Goal: Task Accomplishment & Management: Use online tool/utility

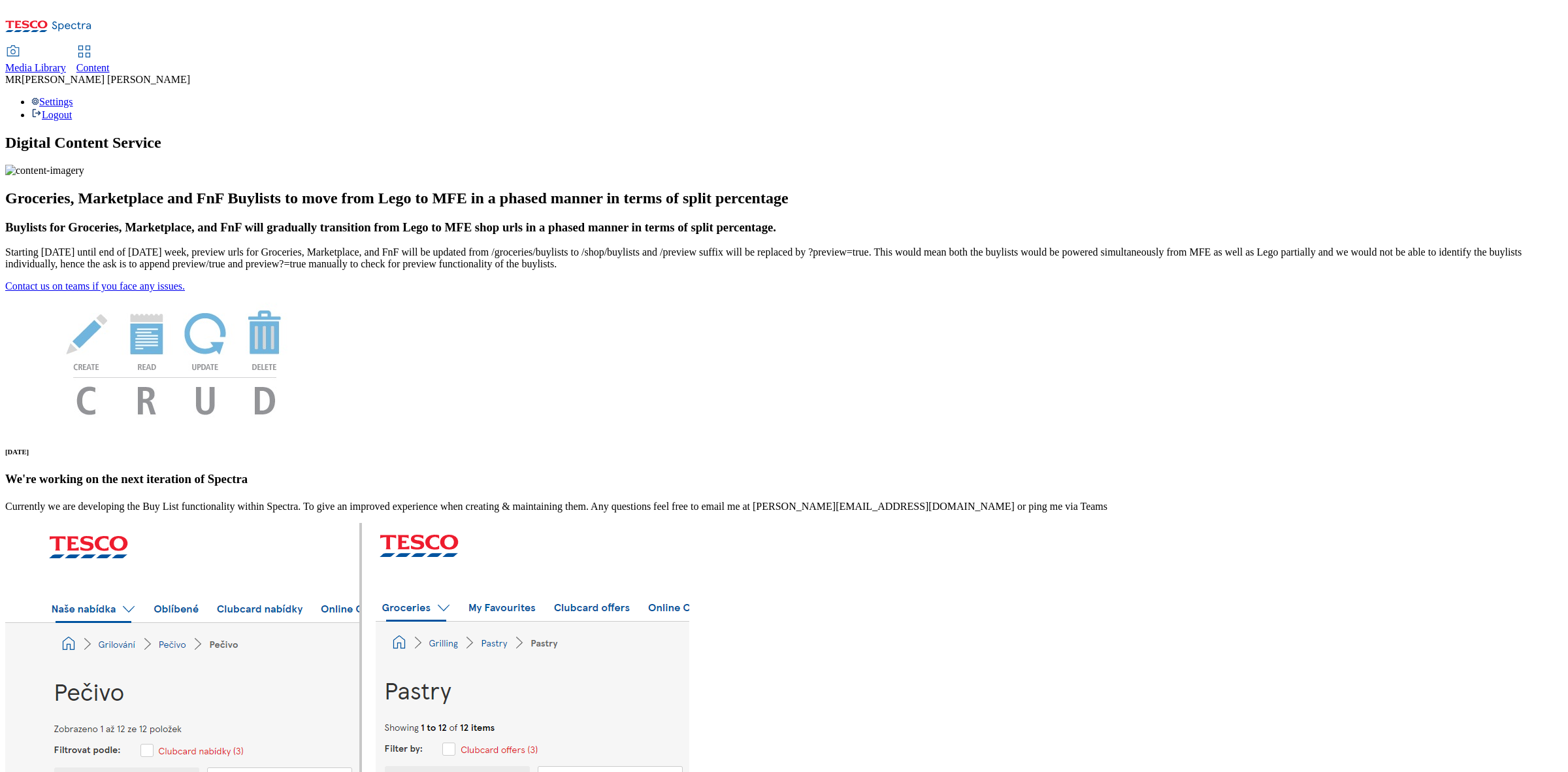
click at [110, 62] on div "Content" at bounding box center [93, 68] width 33 height 12
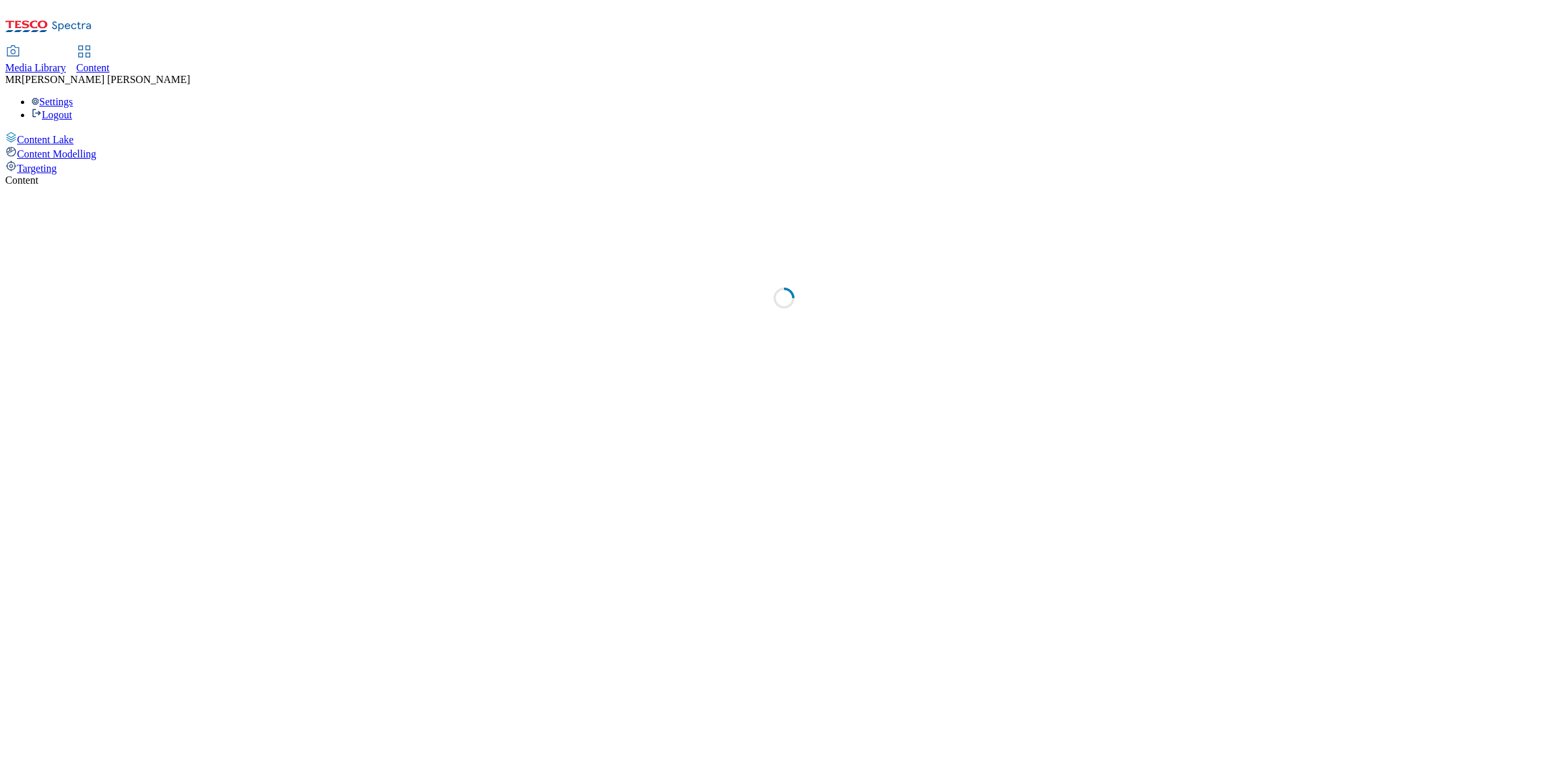
select select "ghs-[GEOGRAPHIC_DATA]"
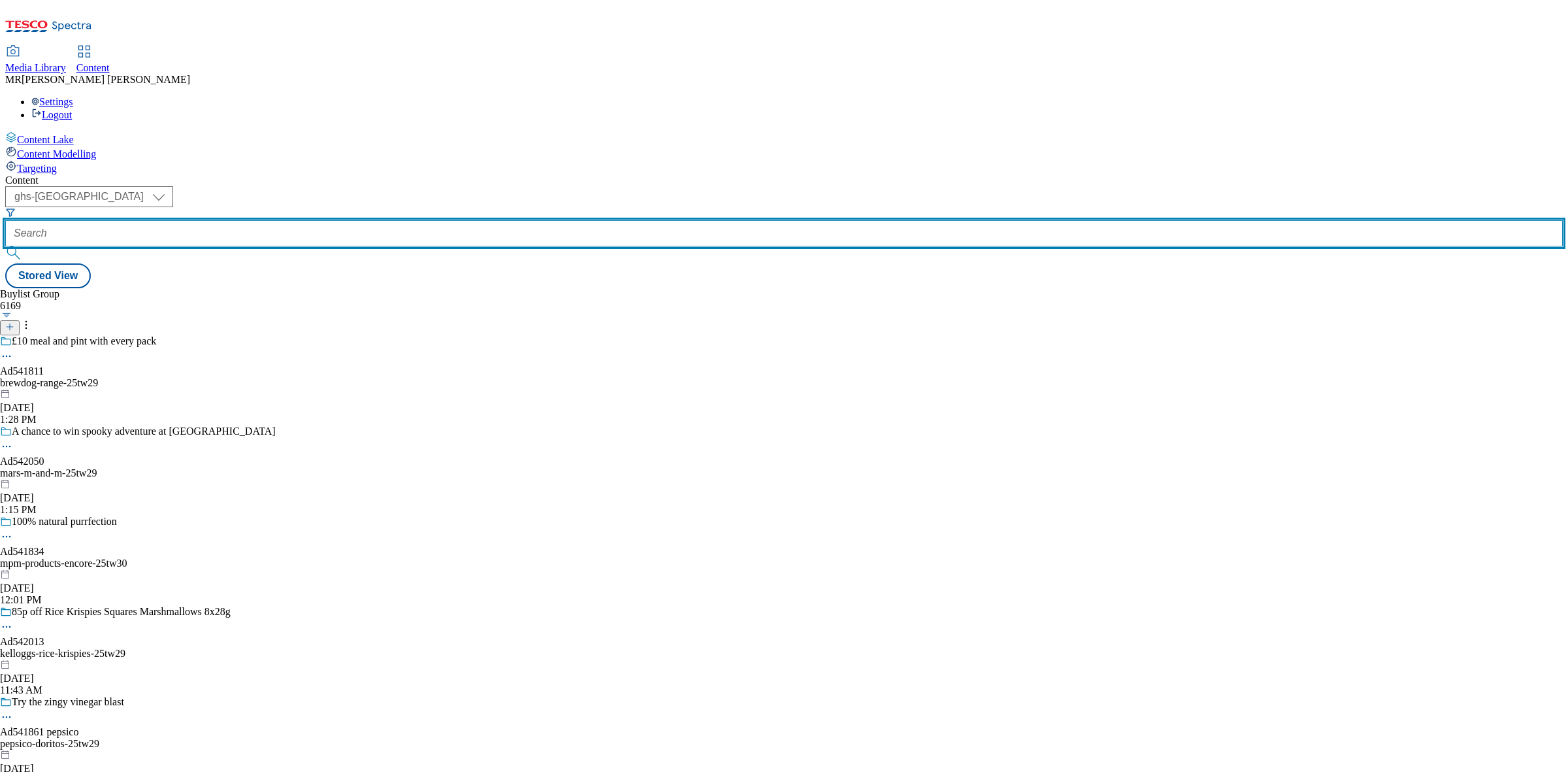
click at [339, 220] on input "text" at bounding box center [784, 233] width 1558 height 26
paste input "Ad541811"
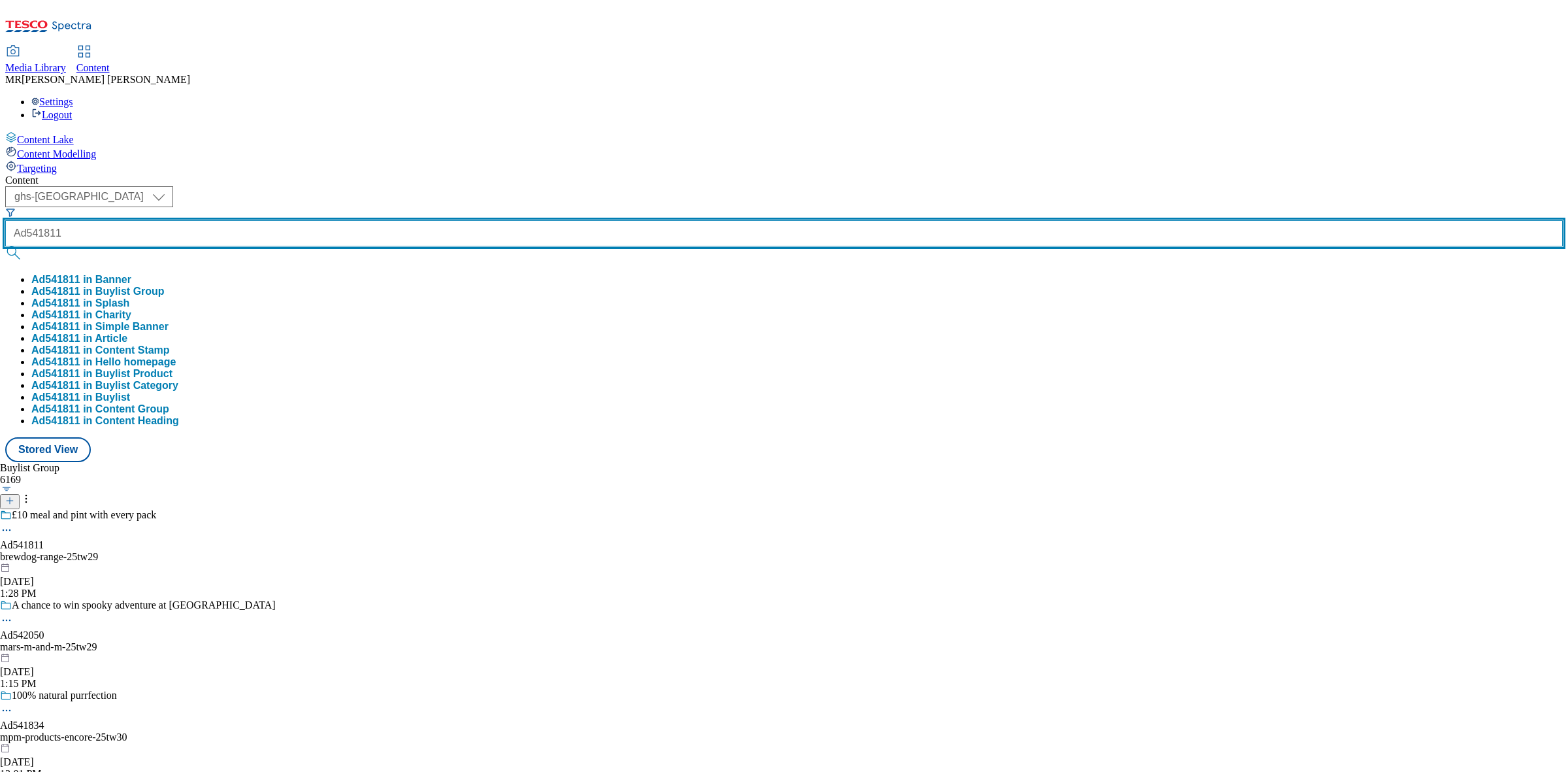
type input "Ad541811"
click at [5, 246] on button "submit" at bounding box center [14, 252] width 18 height 13
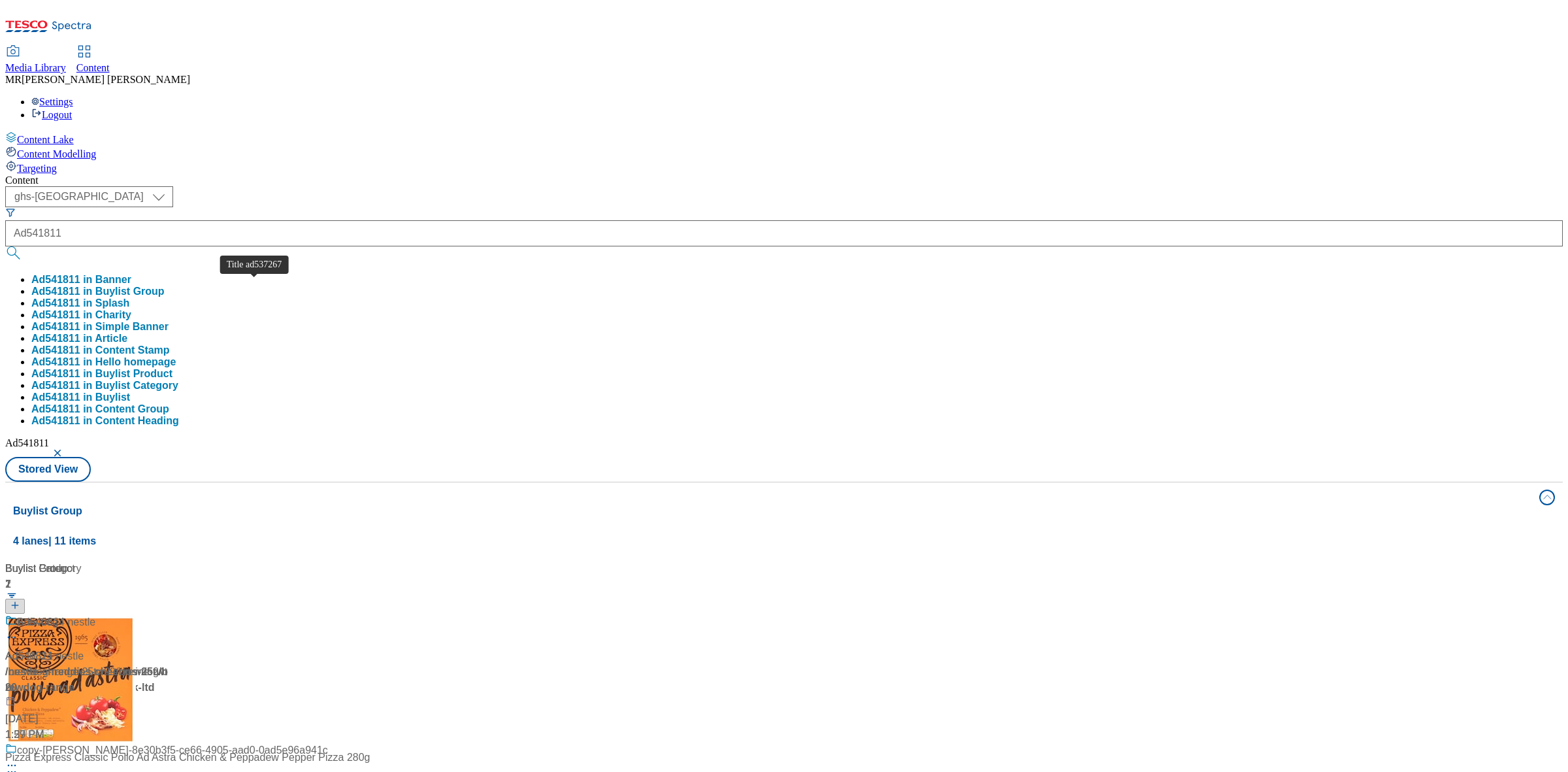
click at [74, 648] on div "Title ad537267" at bounding box center [39, 656] width 69 height 15
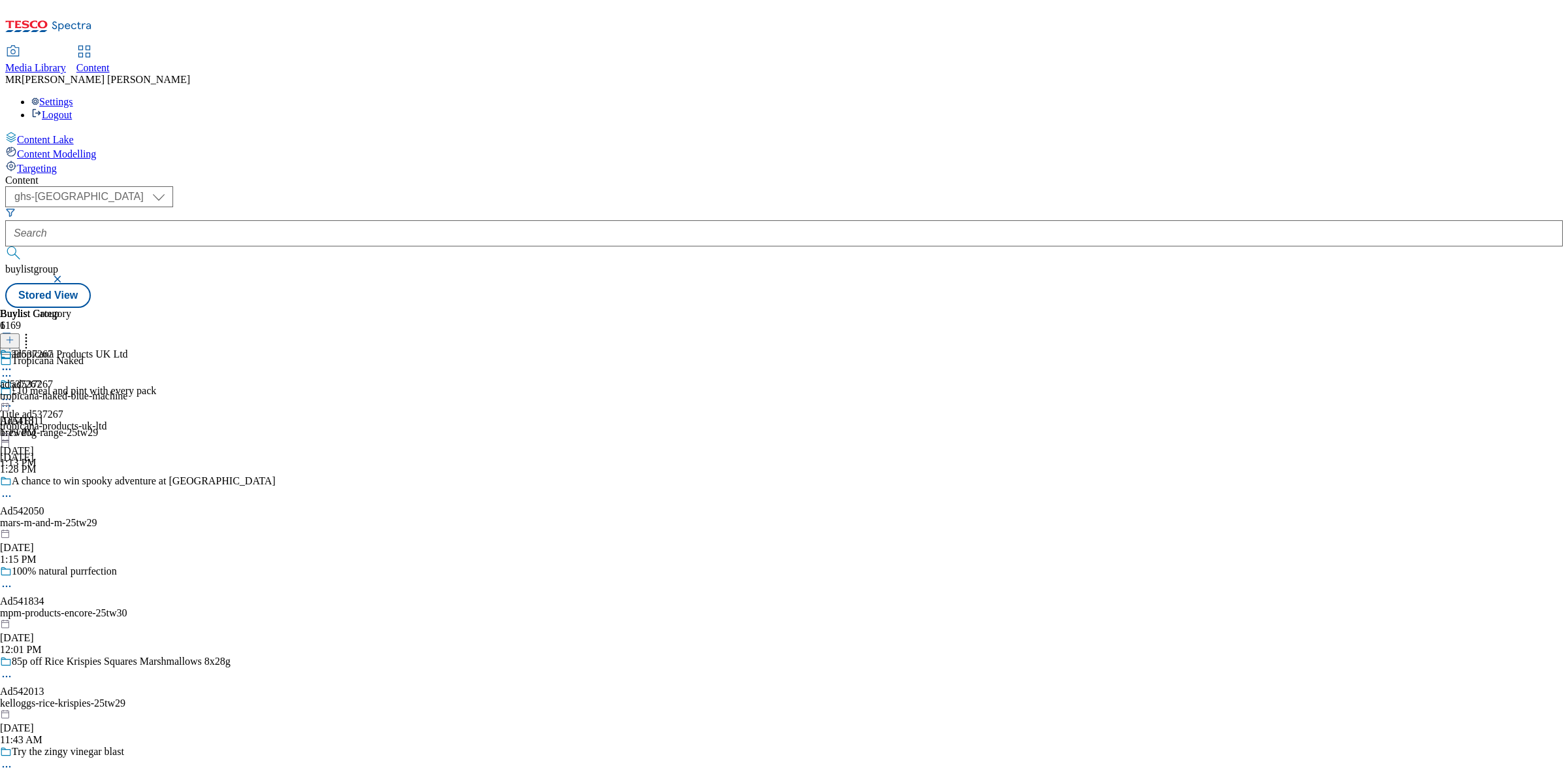
click at [276, 385] on div "£10 meal and pint with every pack Ad541811 brewdog-range-25tw29 Sep 8, 2025 1:2…" at bounding box center [138, 430] width 276 height 90
click at [44, 390] on div "brewdog" at bounding box center [21, 396] width 44 height 12
click at [13, 393] on icon at bounding box center [6, 399] width 13 height 13
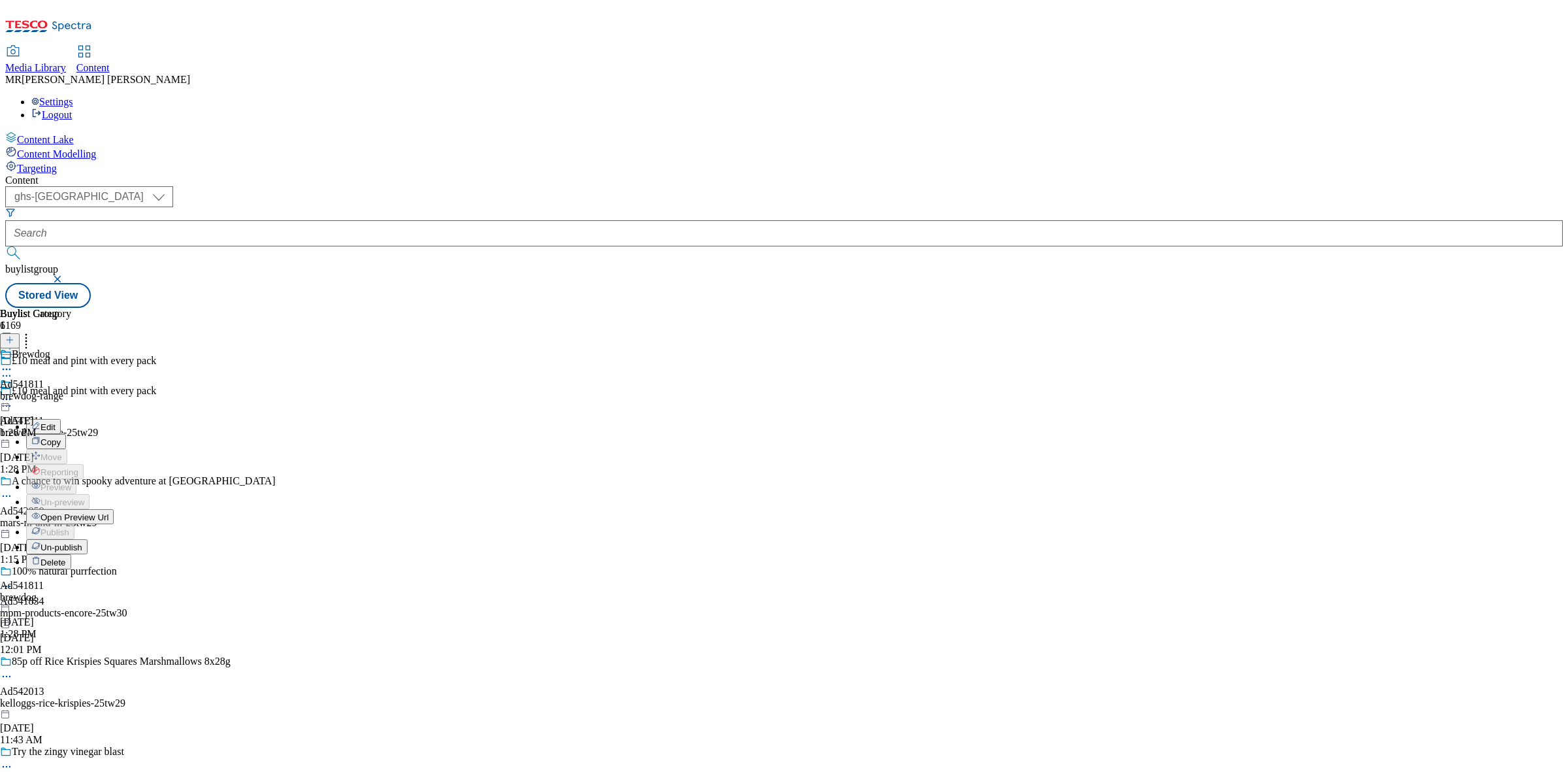
click at [82, 543] on span "Un-publish" at bounding box center [61, 547] width 42 height 9
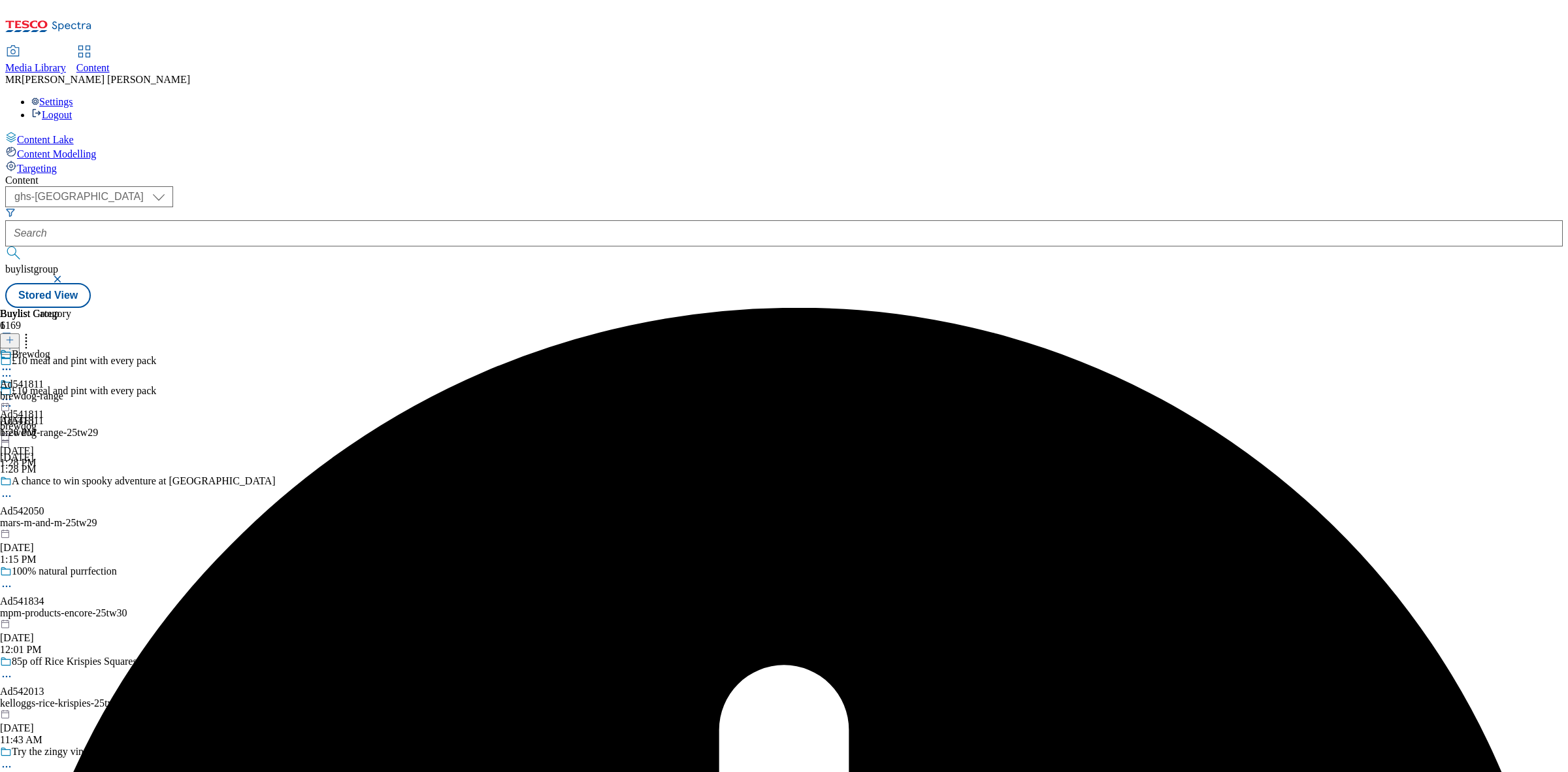
click at [13, 393] on icon at bounding box center [6, 399] width 13 height 13
click at [82, 543] on span "Un-publish" at bounding box center [61, 547] width 42 height 9
click at [13, 363] on icon at bounding box center [6, 369] width 13 height 13
click at [82, 513] on span "Un-publish" at bounding box center [61, 517] width 42 height 9
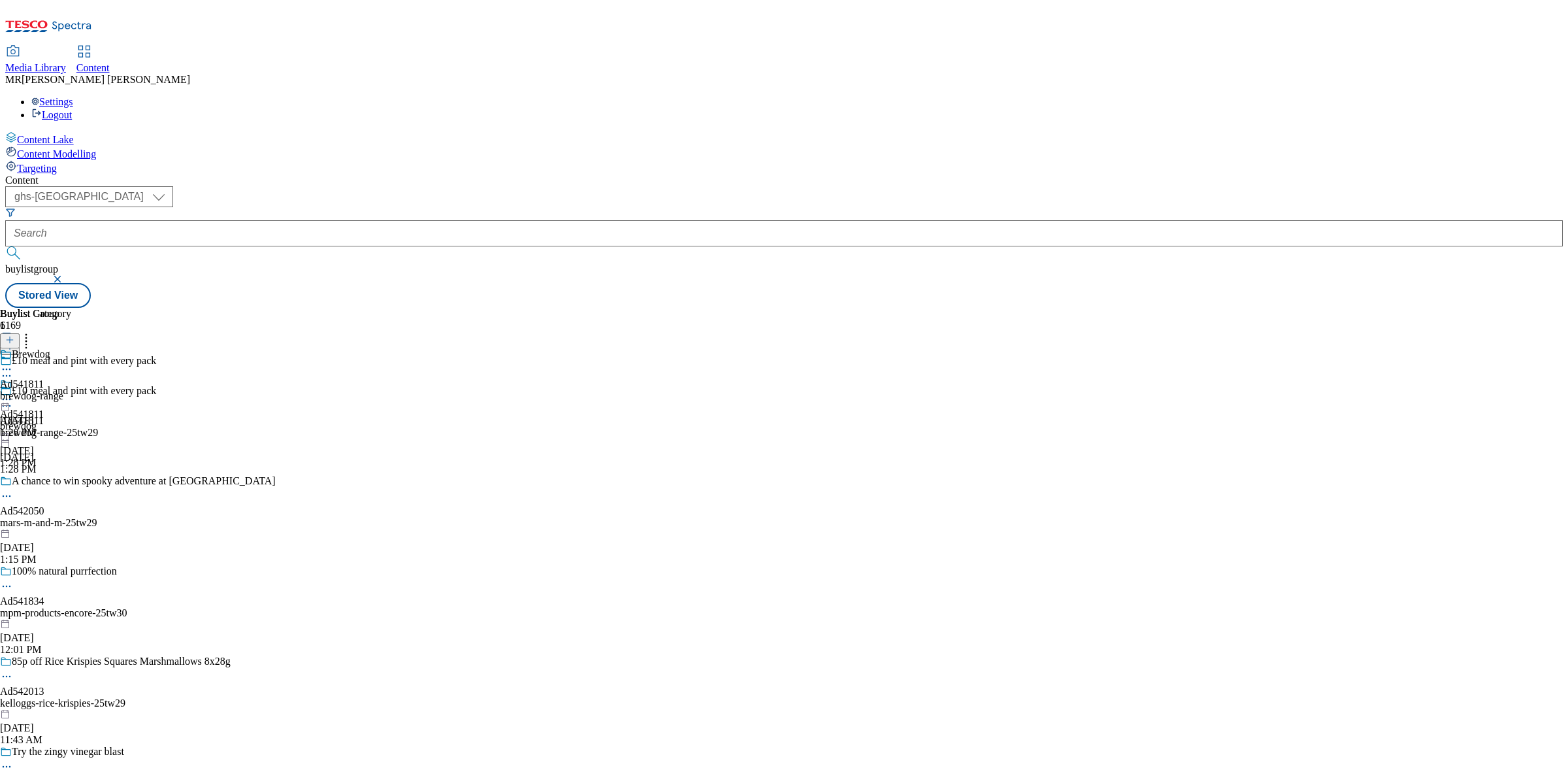
click at [13, 393] on icon at bounding box center [6, 399] width 13 height 13
click at [82, 543] on span "Un-publish" at bounding box center [61, 547] width 42 height 9
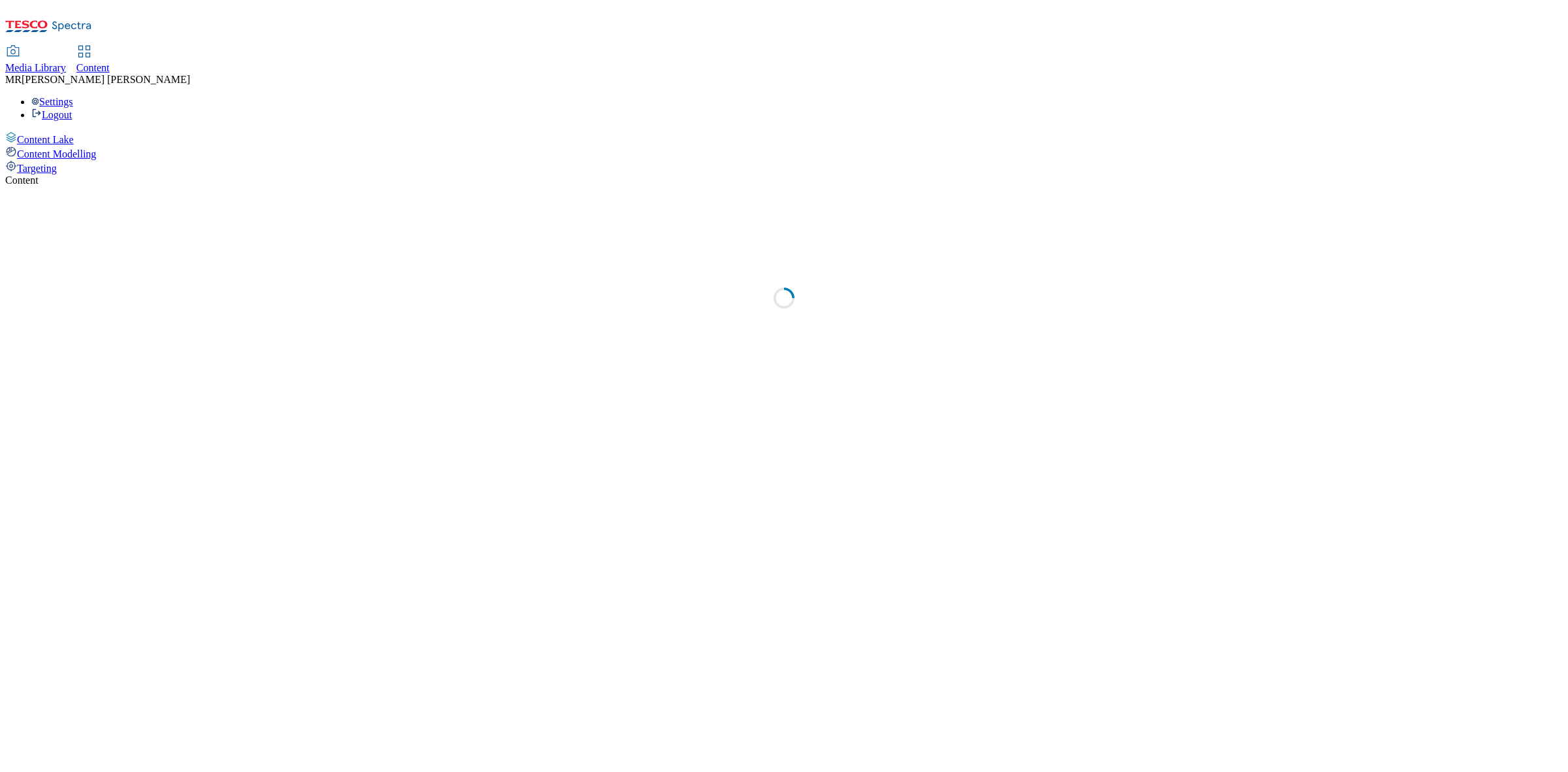
select select "ghs-[GEOGRAPHIC_DATA]"
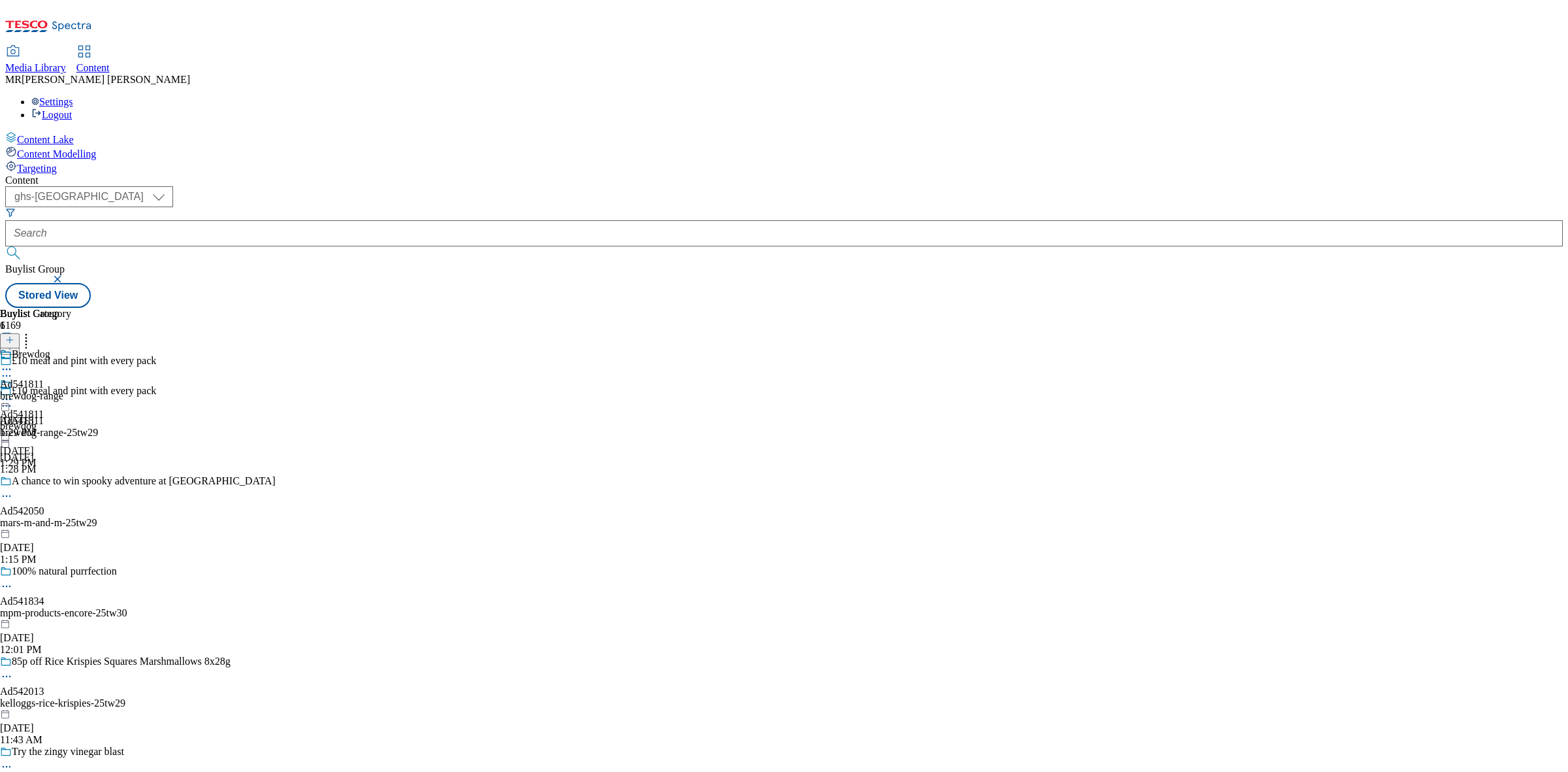
click at [13, 393] on icon at bounding box center [6, 399] width 13 height 13
click at [69, 528] on span "Publish" at bounding box center [55, 532] width 29 height 9
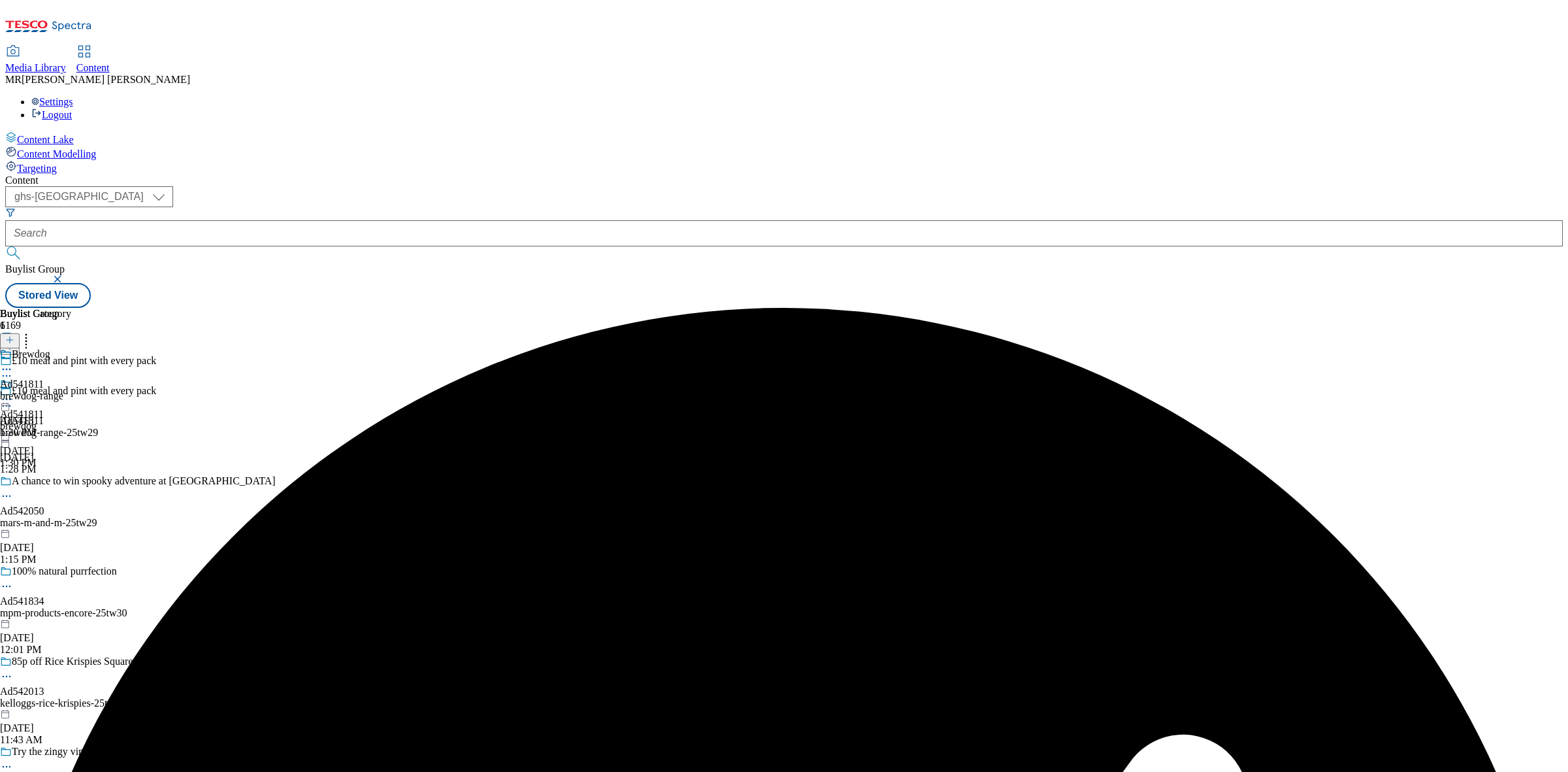
click at [13, 393] on icon at bounding box center [6, 399] width 13 height 13
click at [109, 513] on span "Open Preview Url" at bounding box center [74, 517] width 68 height 9
click at [13, 393] on icon at bounding box center [6, 399] width 13 height 13
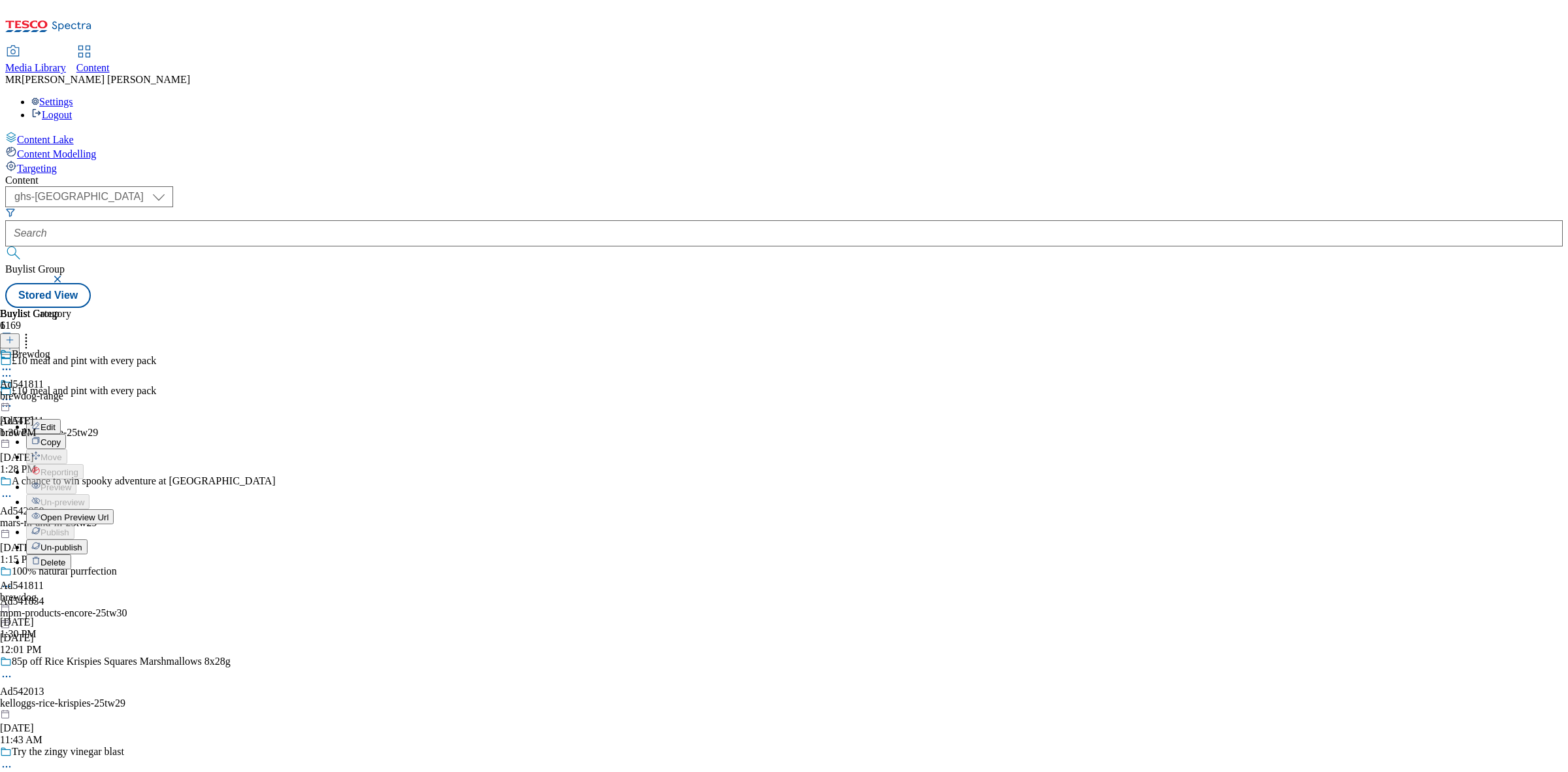
click at [82, 543] on span "Un-publish" at bounding box center [61, 547] width 42 height 9
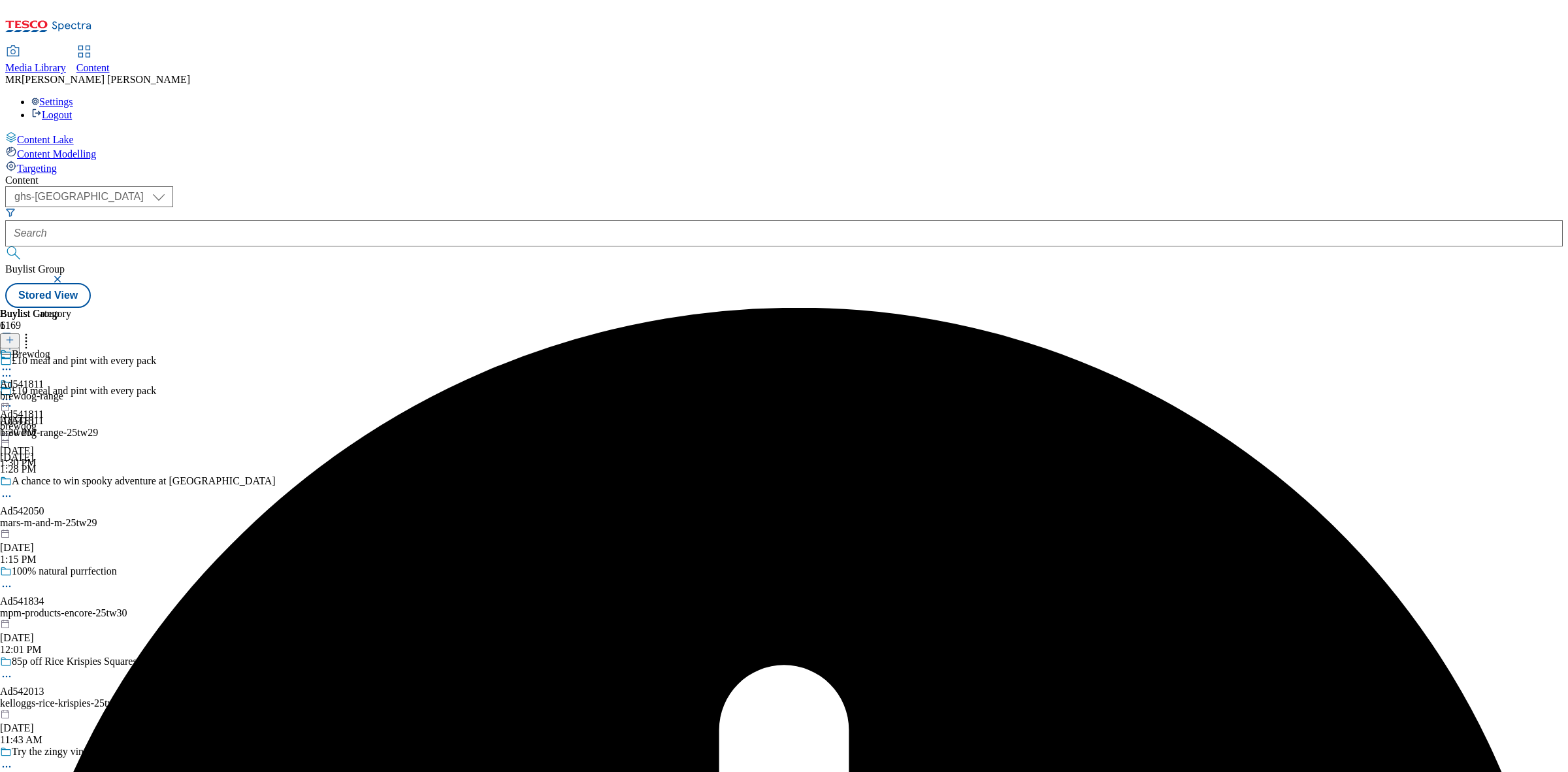
click at [13, 393] on icon at bounding box center [6, 399] width 13 height 13
